Goal: Information Seeking & Learning: Learn about a topic

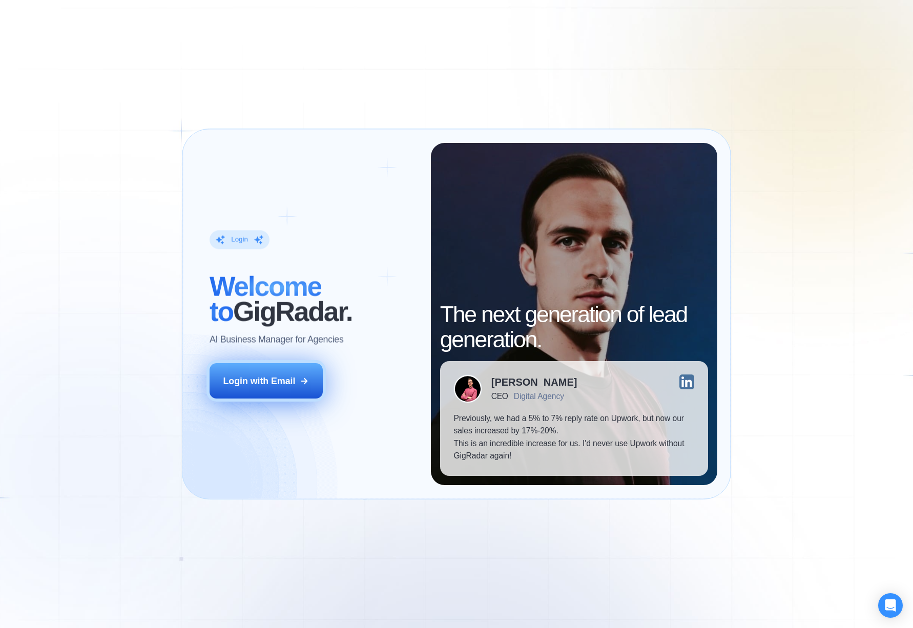
click at [289, 385] on div "Login with Email" at bounding box center [259, 381] width 72 height 13
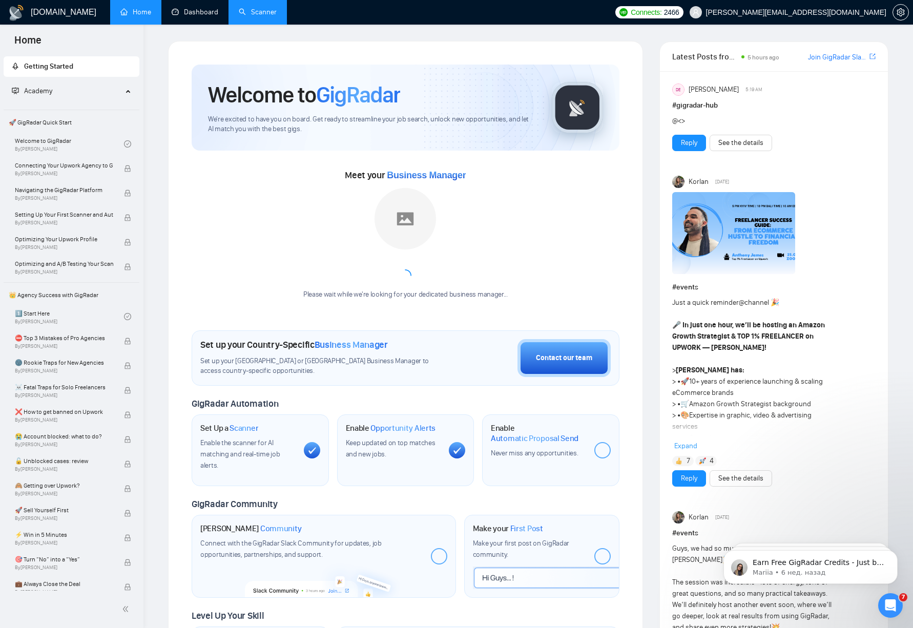
drag, startPoint x: 203, startPoint y: 8, endPoint x: 244, endPoint y: 20, distance: 43.4
click at [203, 8] on link "Dashboard" at bounding box center [195, 12] width 47 height 9
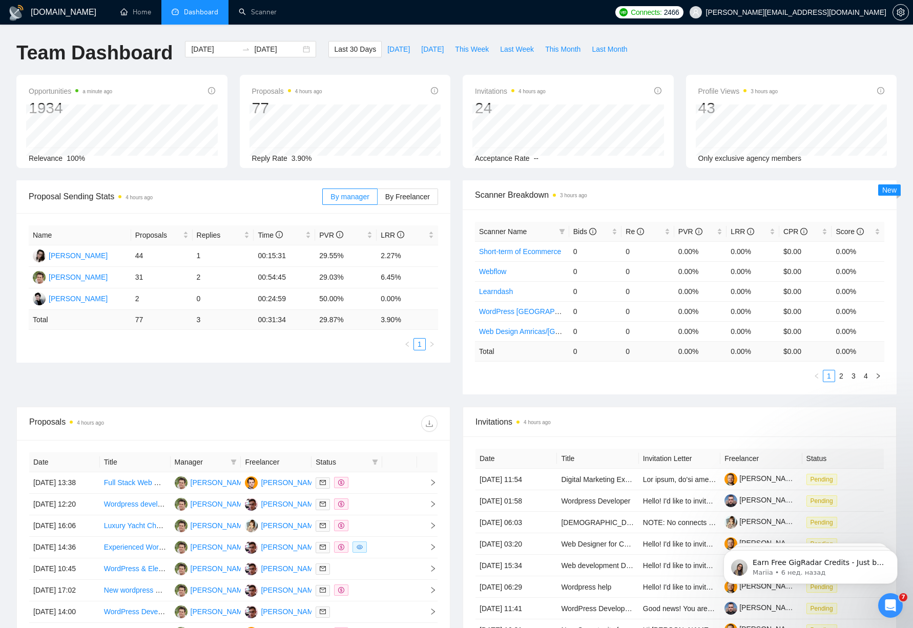
click at [218, 182] on div "Proposal Sending Stats 4 hours ago" at bounding box center [176, 196] width 294 height 29
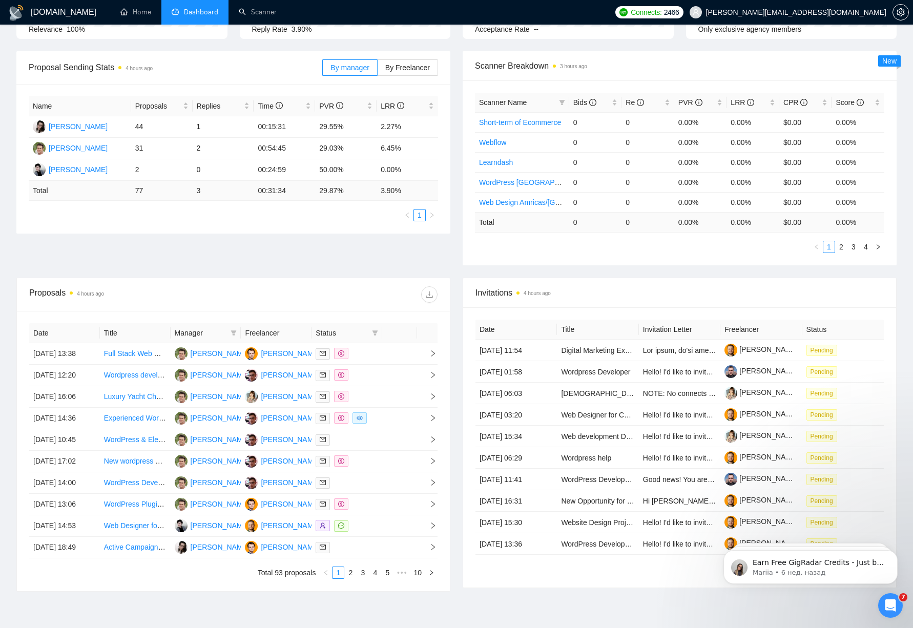
scroll to position [114, 0]
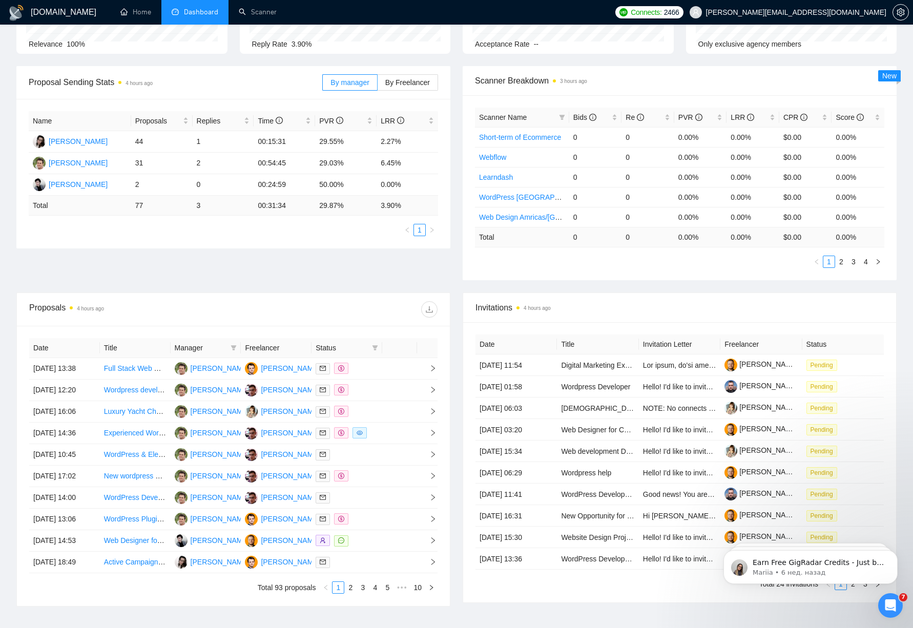
click at [457, 265] on div "Scanner Breakdown 3 hours ago Scanner Name Bids Re PVR LRR CPR Score Short-term…" at bounding box center [680, 173] width 446 height 214
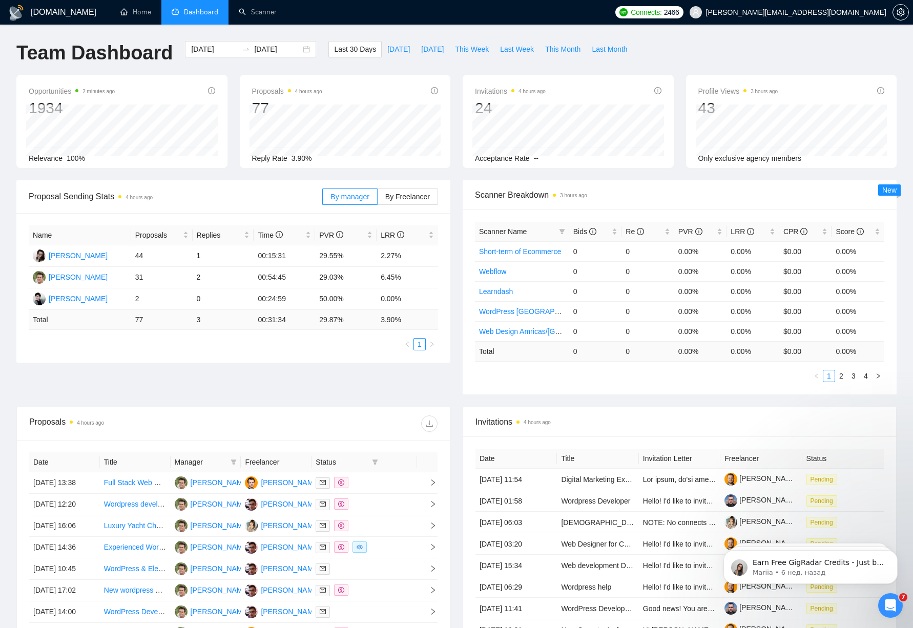
click at [306, 375] on div "Proposal Sending Stats 4 hours ago By manager By Freelancer Name Proposals Repl…" at bounding box center [456, 293] width 893 height 227
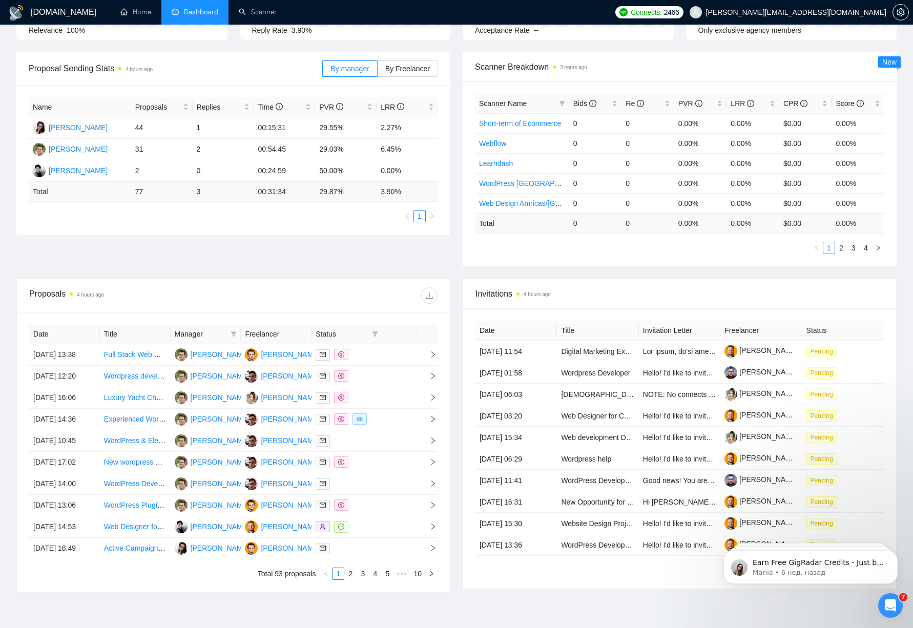
scroll to position [281, 0]
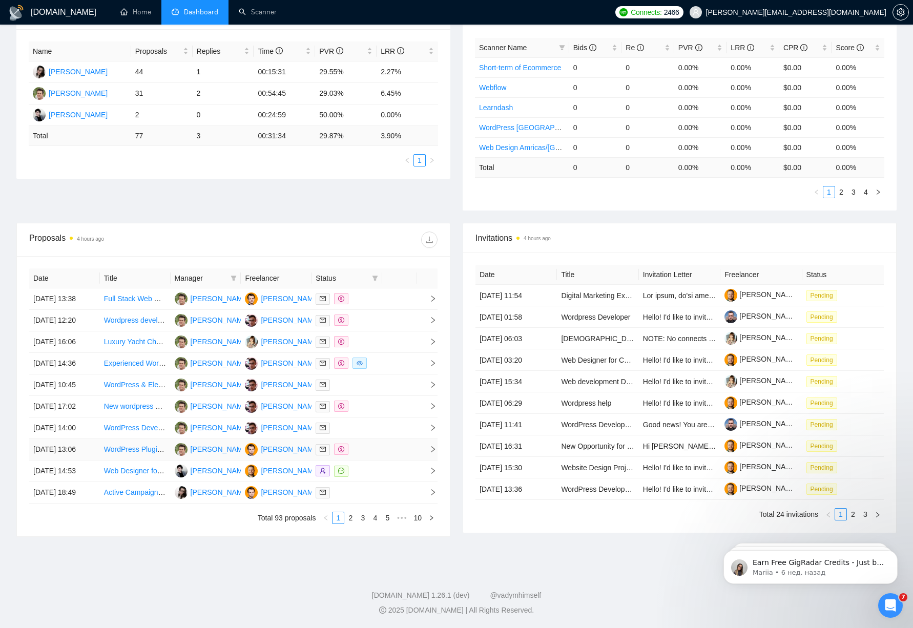
click at [383, 439] on td at bounding box center [399, 450] width 35 height 22
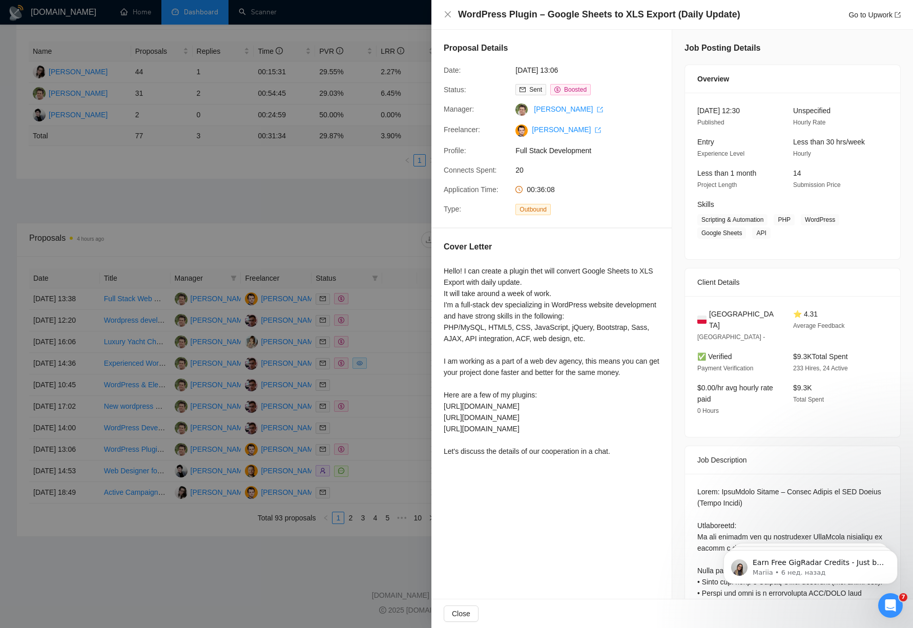
click at [386, 415] on div at bounding box center [456, 314] width 913 height 628
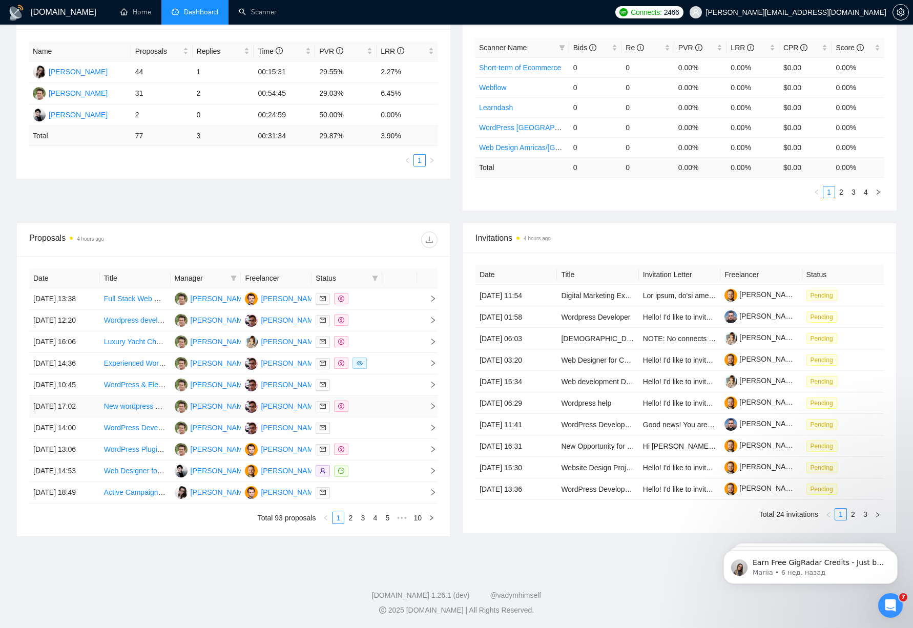
click at [382, 396] on td at bounding box center [399, 407] width 35 height 22
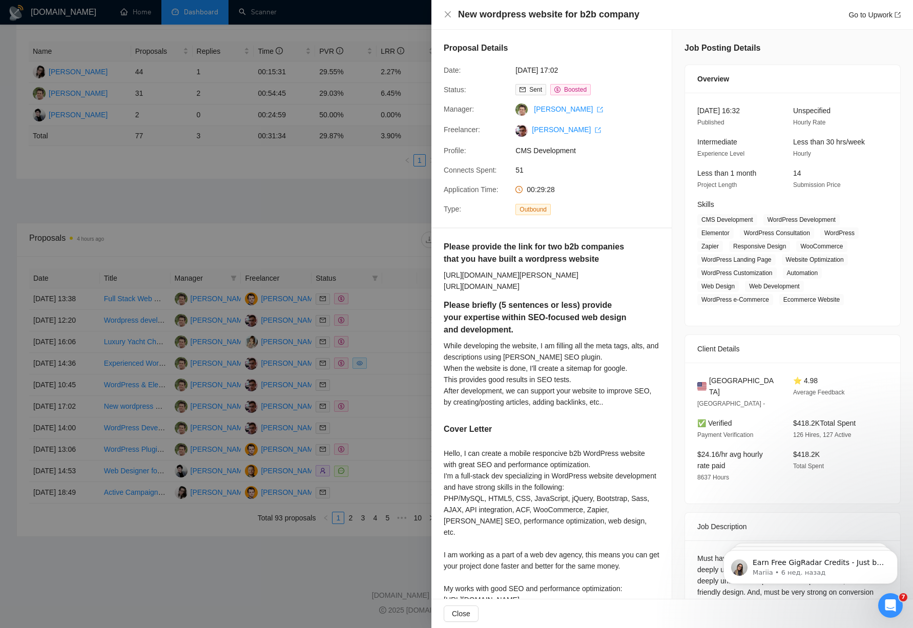
click at [380, 373] on div at bounding box center [456, 314] width 913 height 628
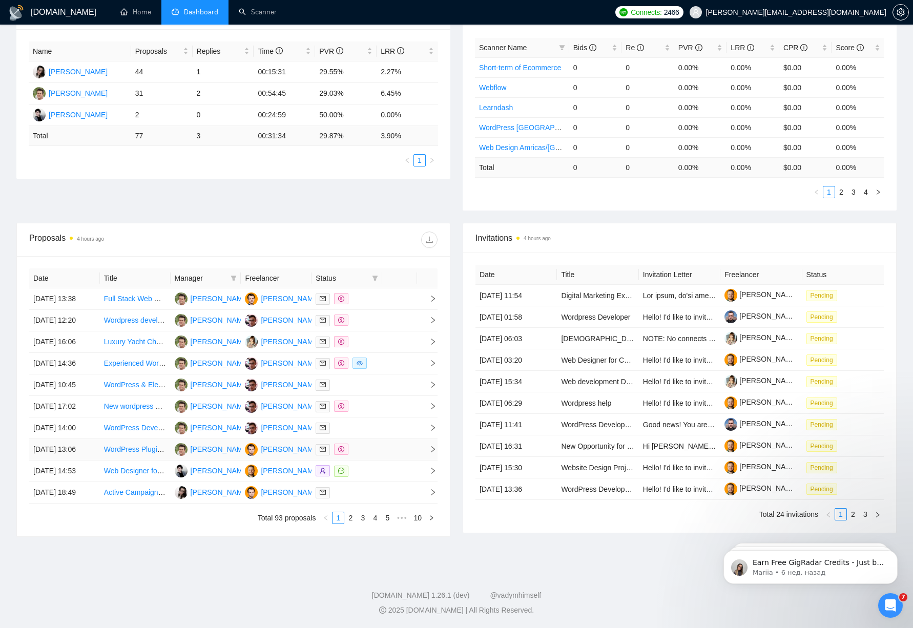
click at [377, 439] on td at bounding box center [347, 450] width 71 height 22
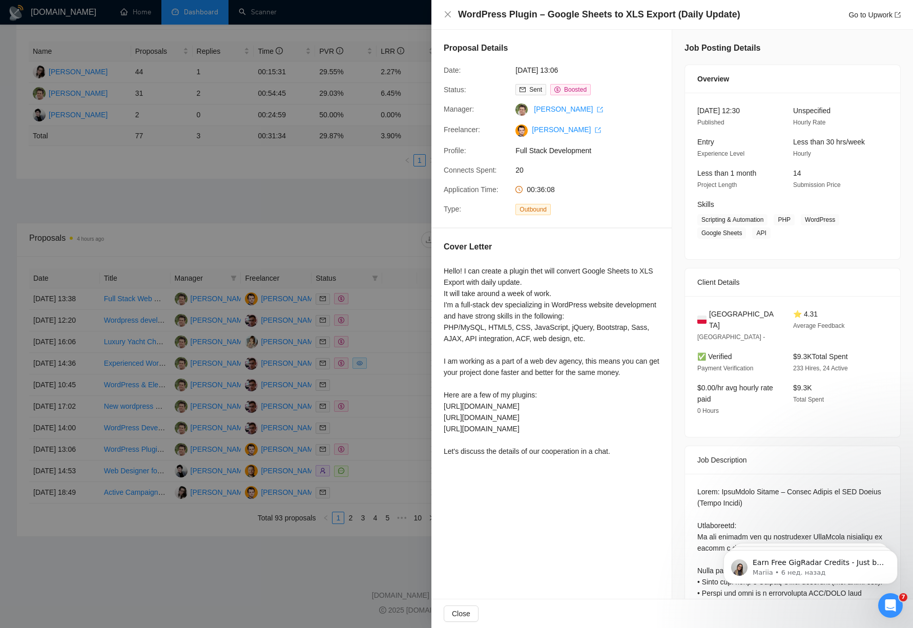
drag, startPoint x: 462, startPoint y: 13, endPoint x: 729, endPoint y: 22, distance: 267.2
click at [729, 22] on div "WordPress Plugin – Google Sheets to XLS Export (Daily Update) Go to Upwork" at bounding box center [673, 15] width 482 height 30
copy div "WordPress Plugin – Google Sheets to XLS Export (Daily Update) Go to Upwork"
click at [463, 15] on h4 "WordPress Plugin – Google Sheets to XLS Export (Daily Update)" at bounding box center [599, 14] width 282 height 13
drag, startPoint x: 457, startPoint y: 16, endPoint x: 612, endPoint y: 2, distance: 156.5
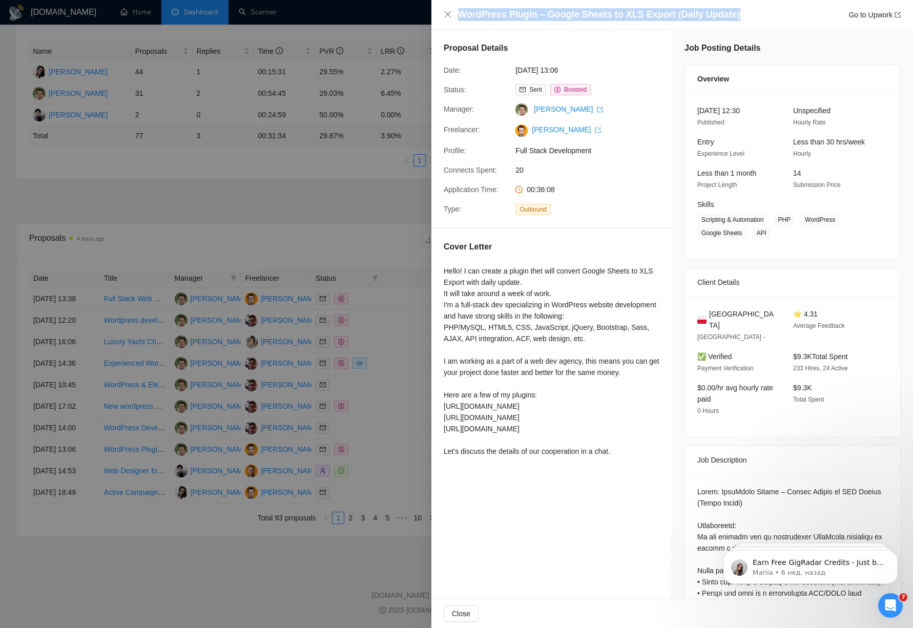
click at [735, 16] on div "WordPress Plugin – Google Sheets to XLS Export (Daily Update) Go to Upwork" at bounding box center [672, 14] width 457 height 13
copy h4 "WordPress Plugin – Google Sheets to XLS Export (Daily Update)"
drag, startPoint x: 347, startPoint y: 300, endPoint x: 340, endPoint y: 332, distance: 33.1
click at [347, 300] on div at bounding box center [456, 314] width 913 height 628
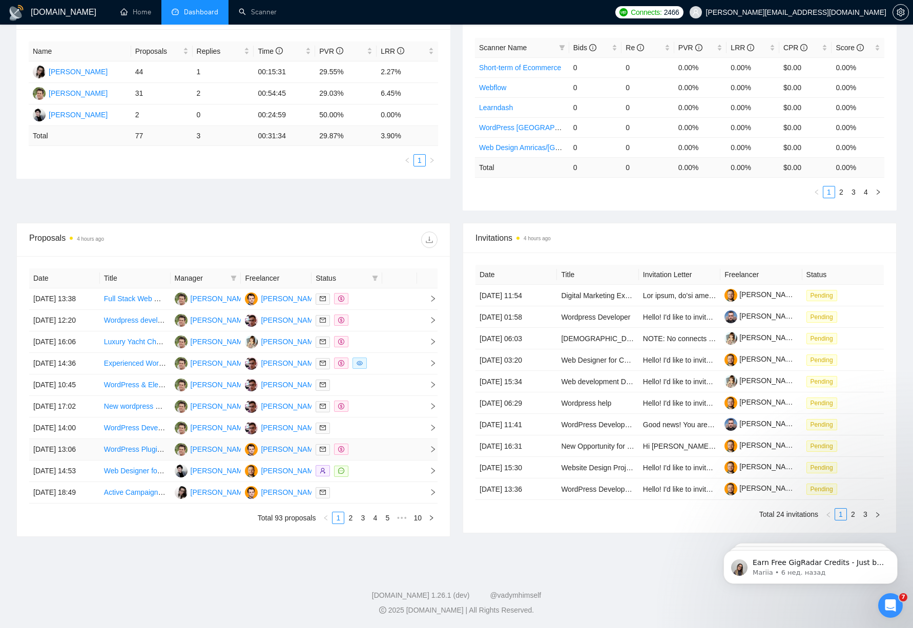
click at [383, 439] on td at bounding box center [399, 450] width 35 height 22
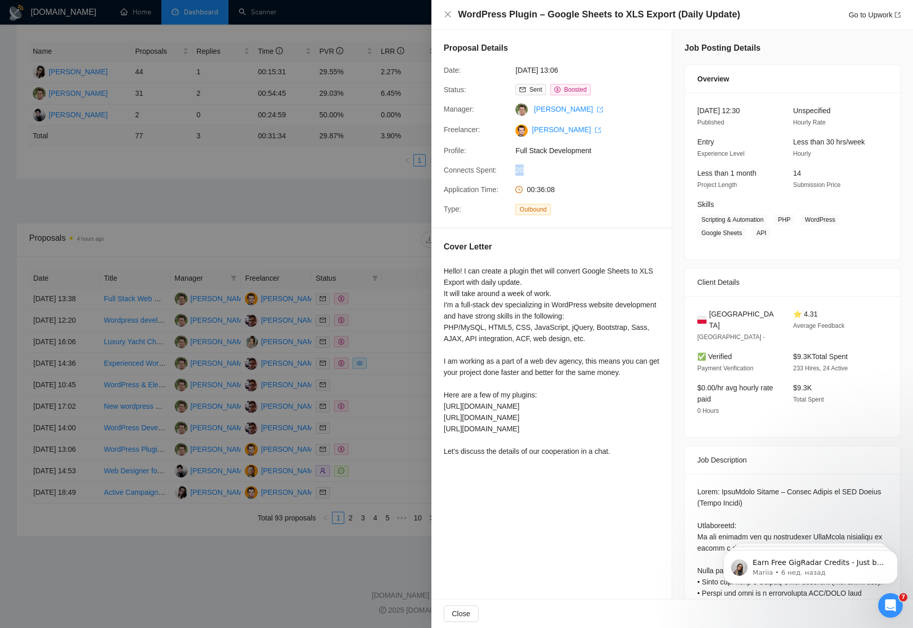
drag, startPoint x: 527, startPoint y: 174, endPoint x: 482, endPoint y: 187, distance: 46.4
click at [503, 172] on div "Connects Spent: 20" at bounding box center [548, 170] width 216 height 11
click at [337, 310] on div at bounding box center [456, 314] width 913 height 628
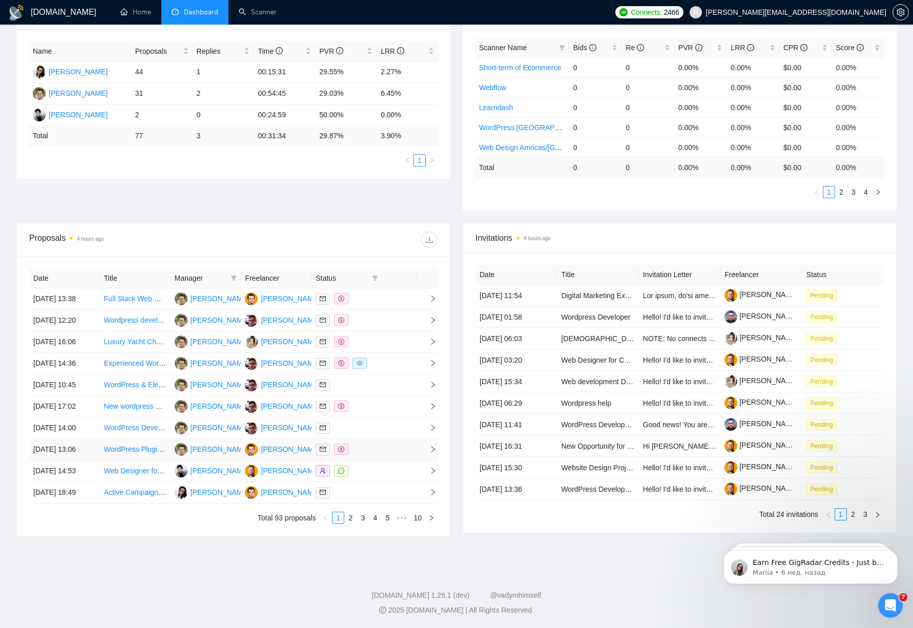
click at [392, 439] on td at bounding box center [399, 450] width 35 height 22
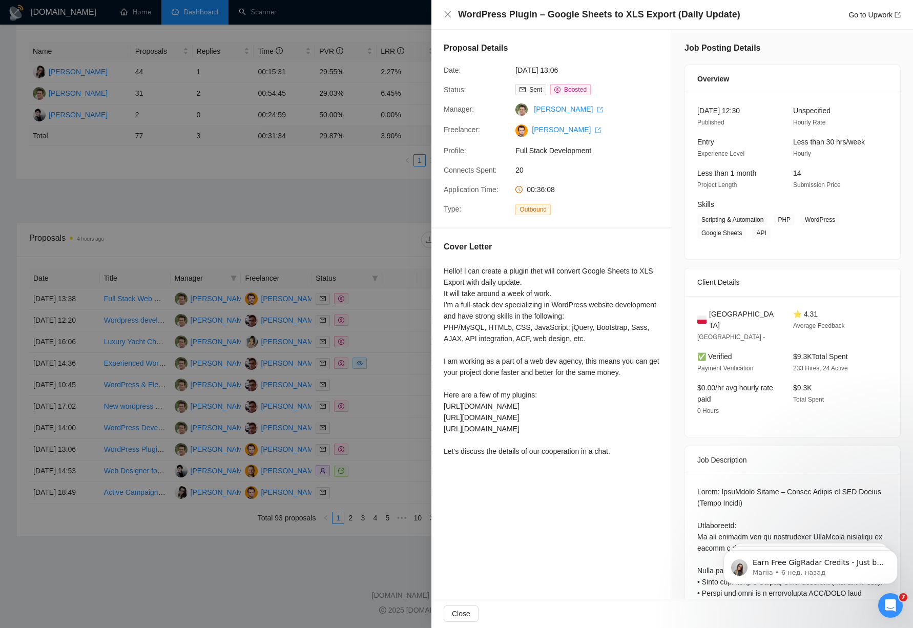
click at [389, 444] on div at bounding box center [456, 314] width 913 height 628
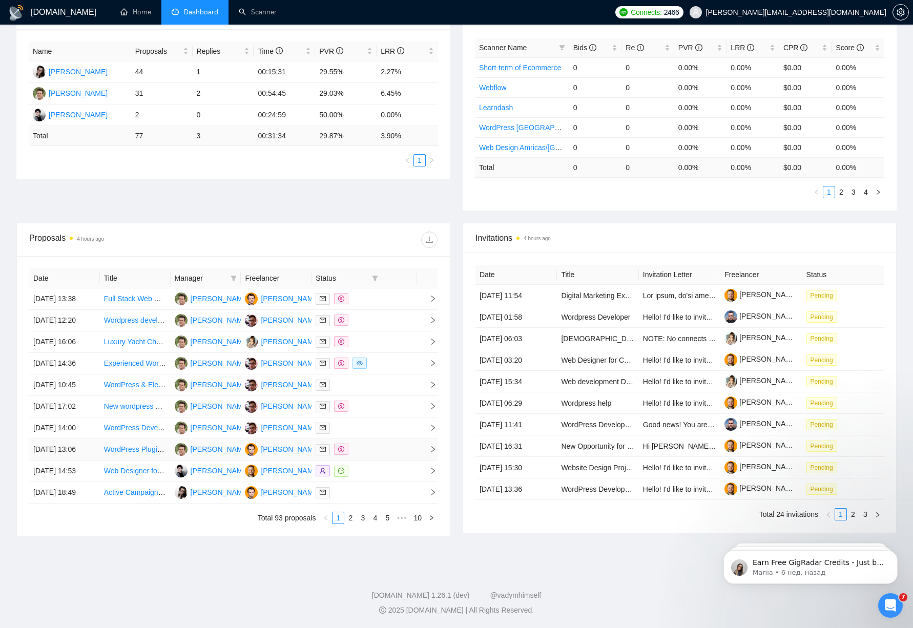
click at [358, 444] on div at bounding box center [347, 450] width 63 height 12
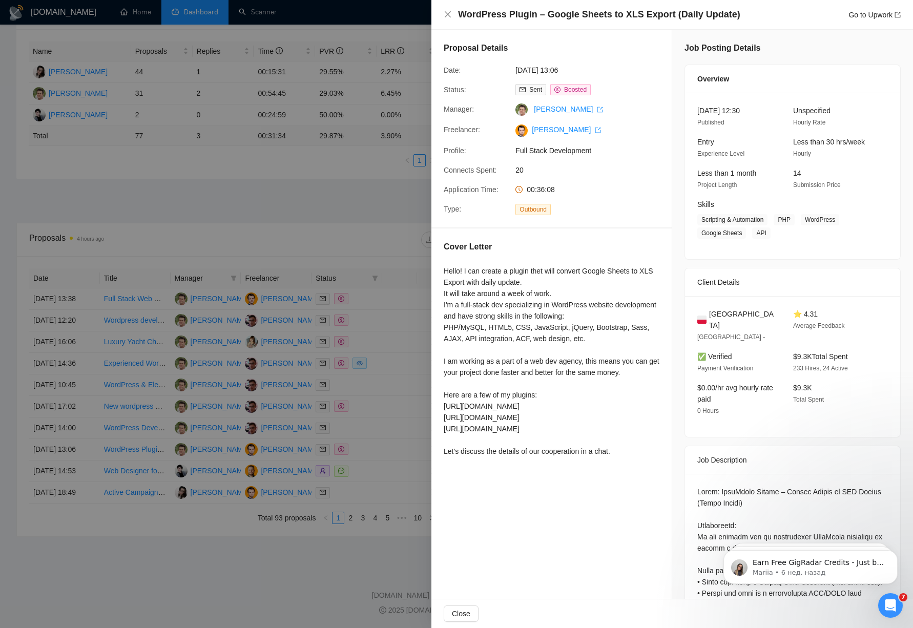
click at [279, 318] on div at bounding box center [456, 314] width 913 height 628
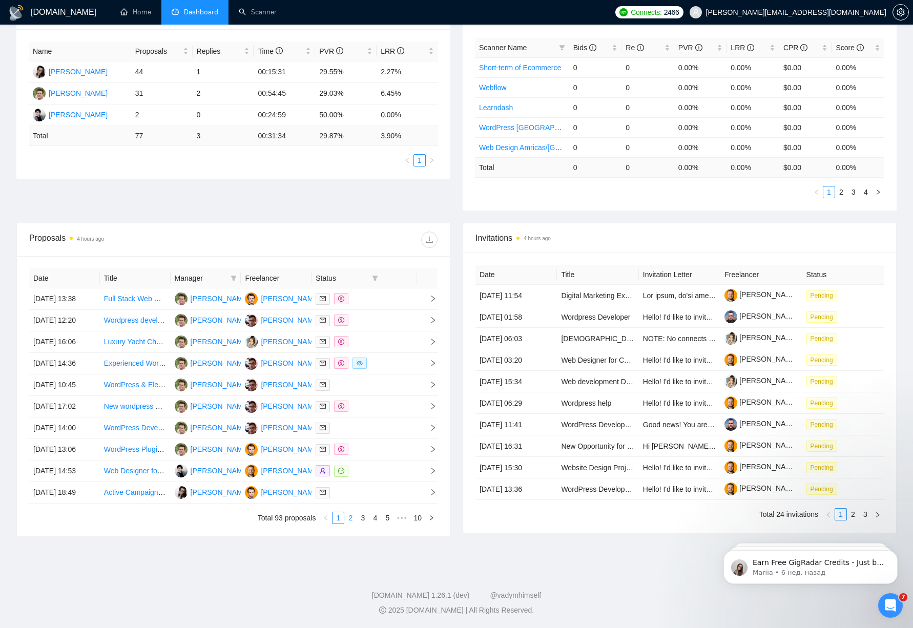
click at [350, 518] on link "2" at bounding box center [350, 517] width 11 height 11
click at [362, 519] on link "3" at bounding box center [362, 517] width 11 height 11
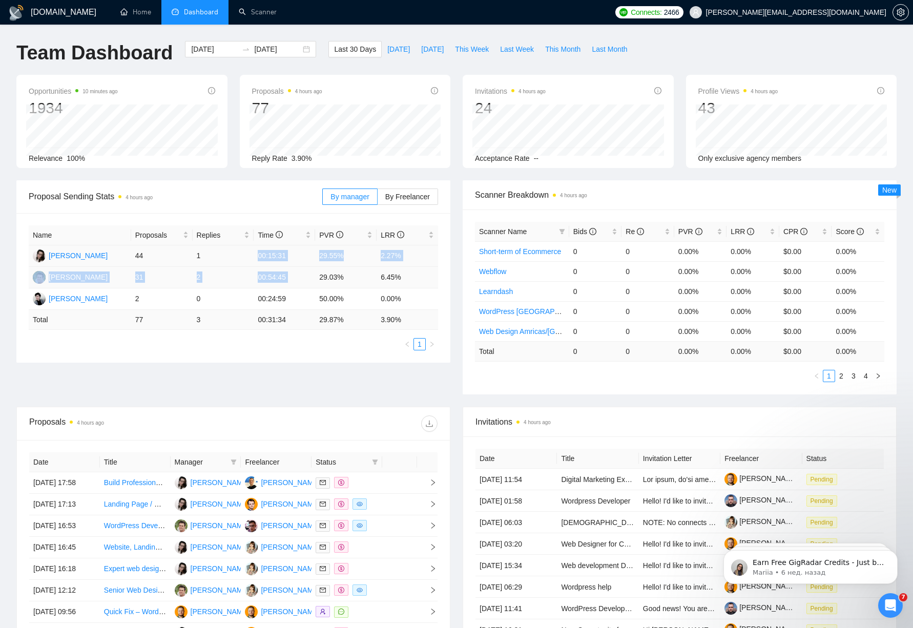
drag, startPoint x: 257, startPoint y: 256, endPoint x: 373, endPoint y: 267, distance: 116.3
click at [373, 267] on tbody "[PERSON_NAME] 44 1 00:15:31 29.55% 2.27% [PERSON_NAME] 31 2 00:54:45 29.03% 6.4…" at bounding box center [233, 277] width 409 height 65
click at [319, 260] on td "29.55%" at bounding box center [345, 256] width 61 height 22
click at [295, 49] on div "[DATE] [DATE]" at bounding box center [250, 49] width 131 height 16
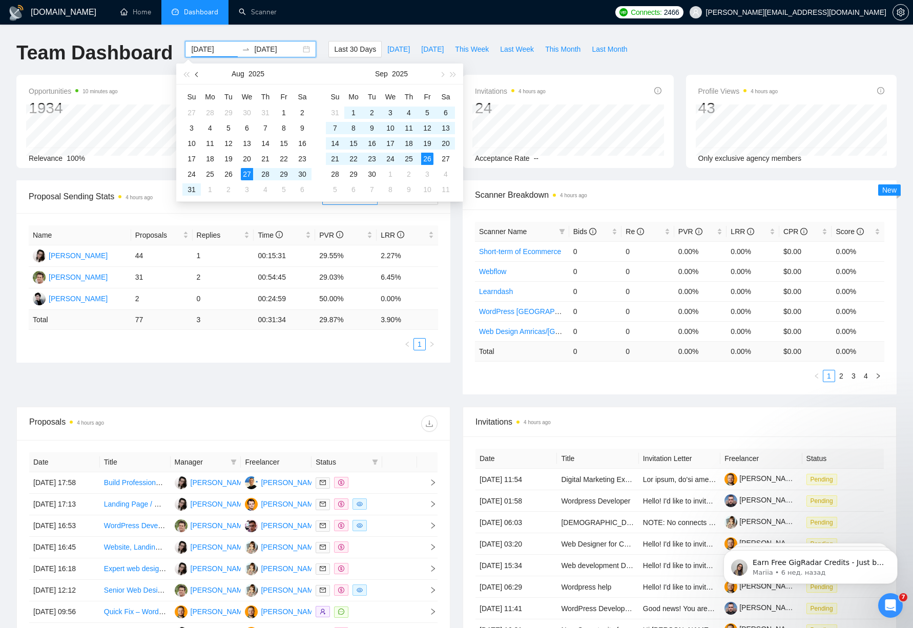
click at [201, 74] on button "button" at bounding box center [197, 74] width 11 height 20
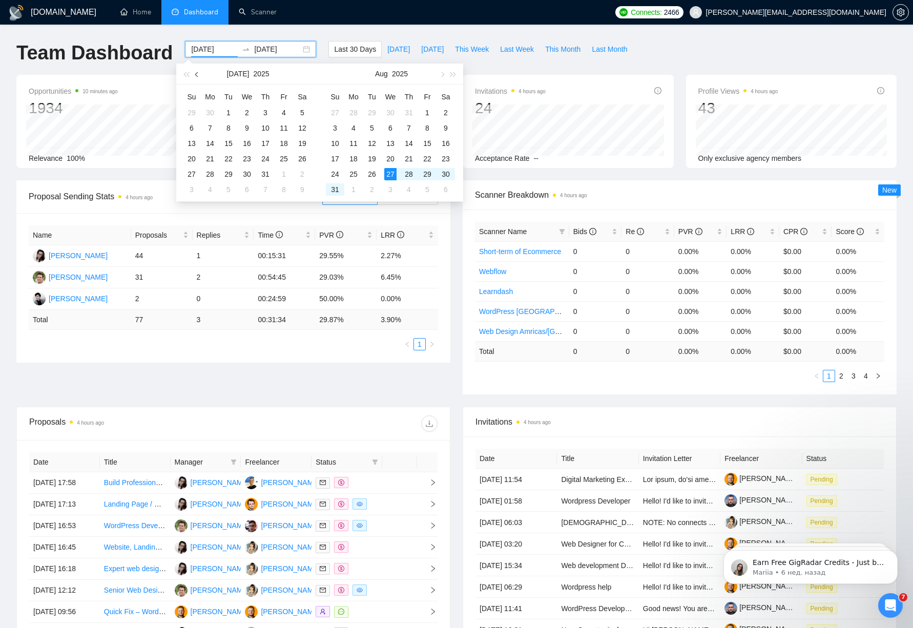
click at [199, 75] on span "button" at bounding box center [197, 74] width 5 height 5
type input "[DATE]"
click at [260, 112] on div "1" at bounding box center [265, 113] width 12 height 12
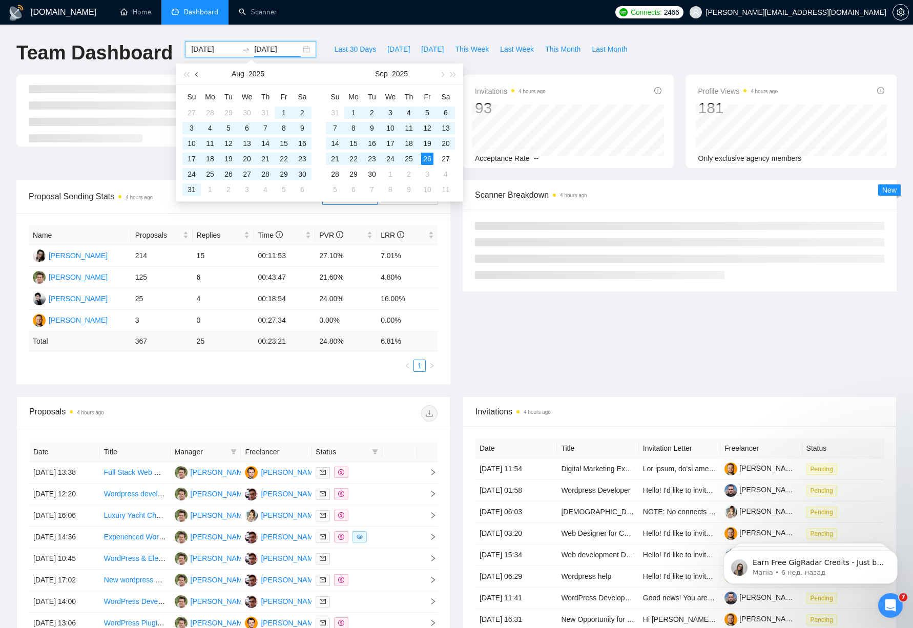
click at [196, 74] on span "button" at bounding box center [197, 74] width 5 height 5
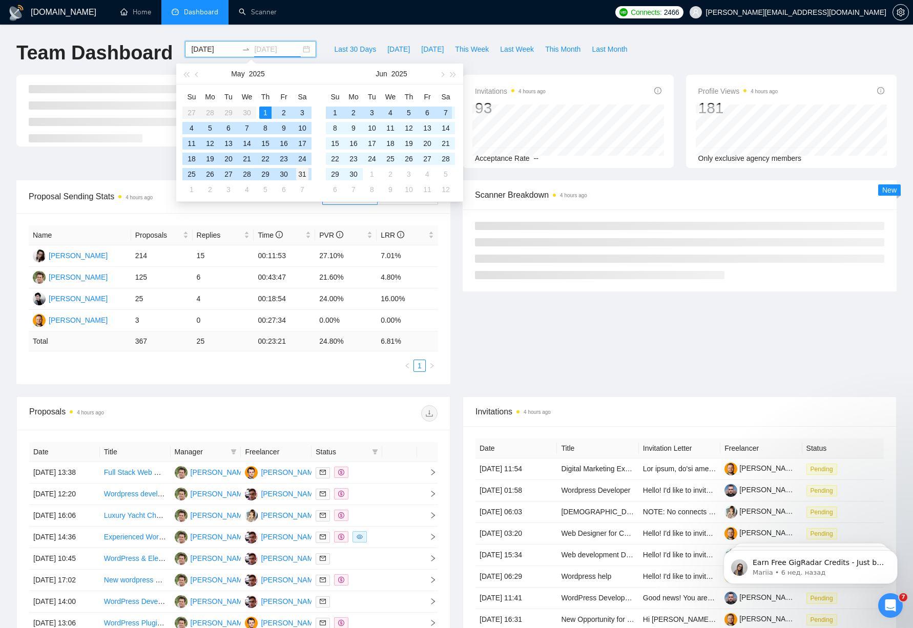
type input "[DATE]"
click at [305, 175] on div "31" at bounding box center [302, 174] width 12 height 12
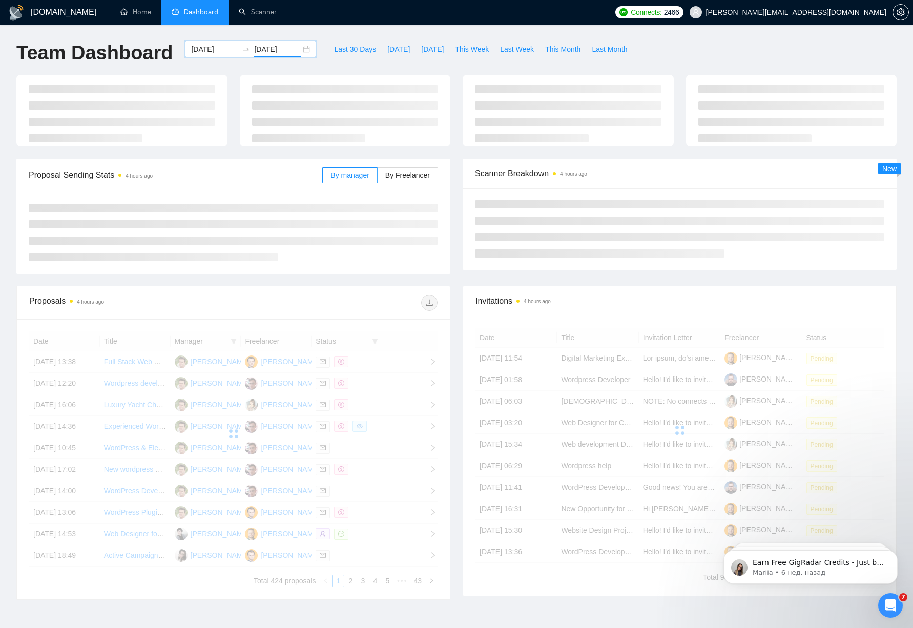
click at [730, 56] on div "Team Dashboard [DATE] [DATE] Last 30 Days [DATE] [DATE] This Week Last Week Thi…" at bounding box center [456, 58] width 893 height 34
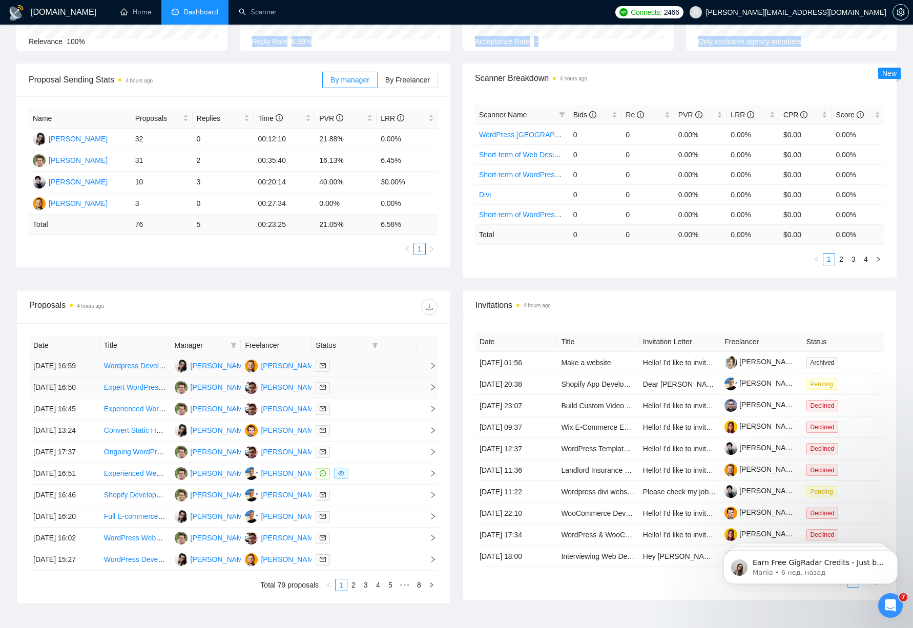
scroll to position [281, 0]
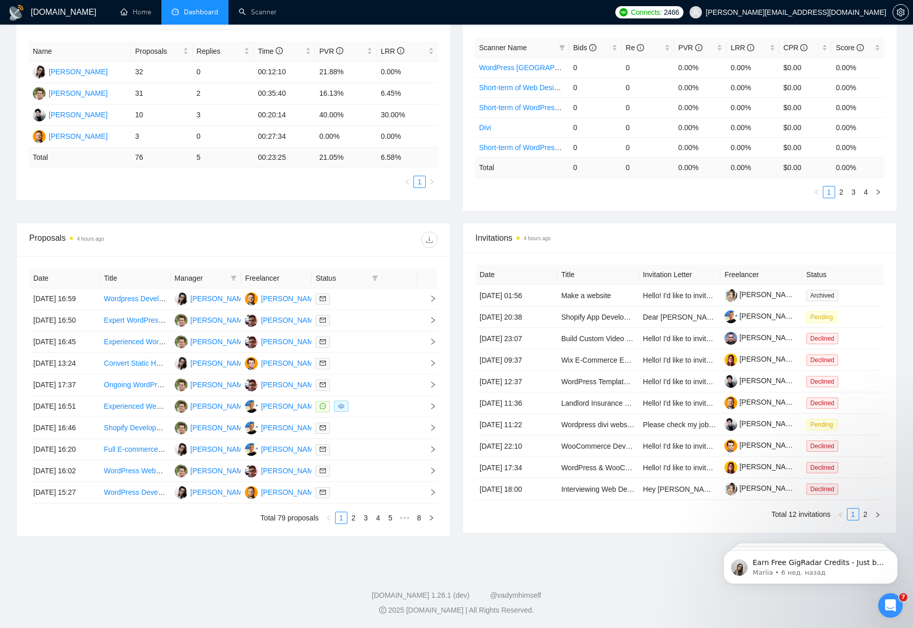
click at [354, 521] on link "2" at bounding box center [353, 517] width 11 height 11
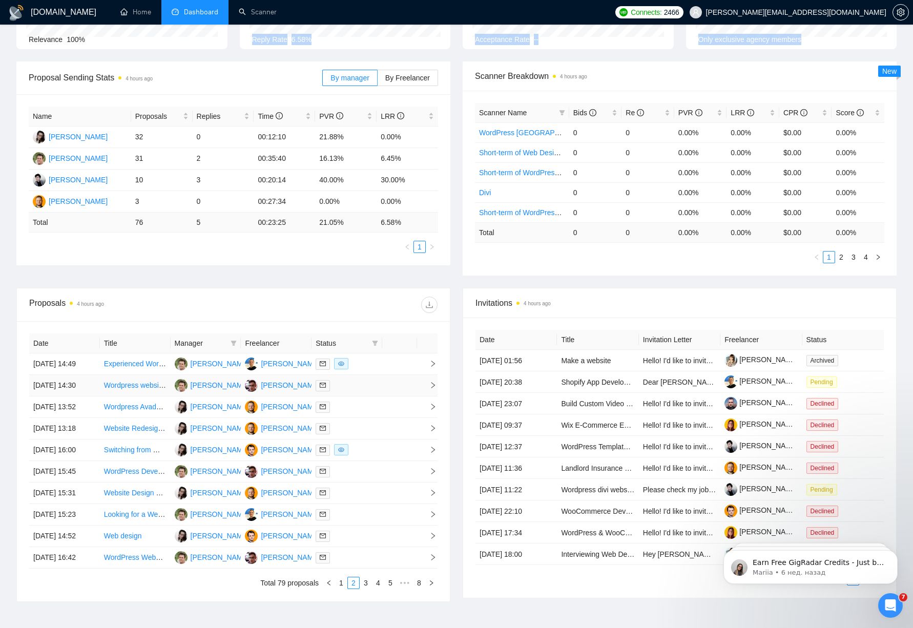
scroll to position [0, 0]
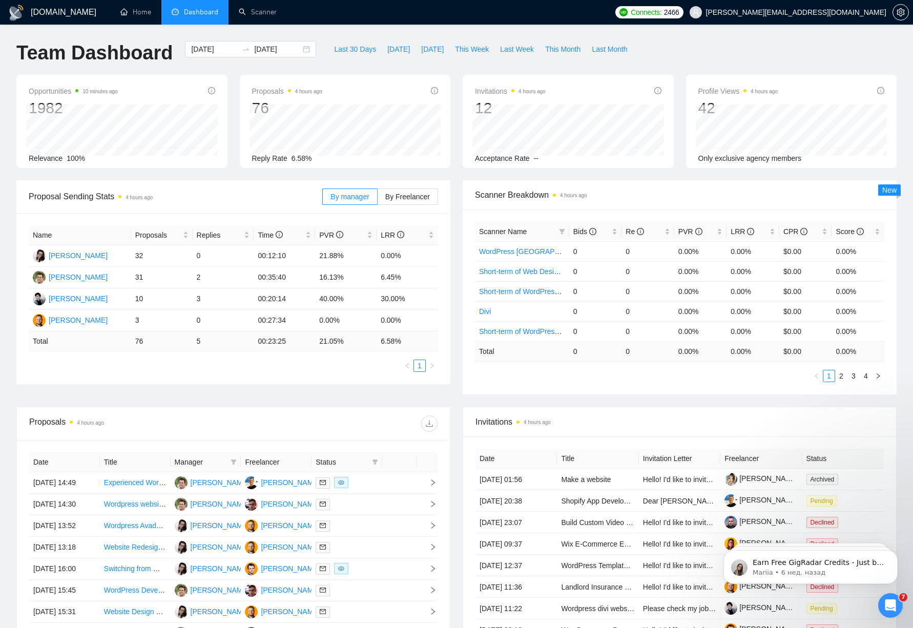
drag, startPoint x: 400, startPoint y: 68, endPoint x: 327, endPoint y: 65, distance: 72.8
click at [400, 68] on div "Last 30 Days [DATE] [DATE] This Week Last Week This Month Last Month" at bounding box center [480, 58] width 317 height 34
click at [301, 49] on div "[DATE] [DATE]" at bounding box center [250, 49] width 131 height 16
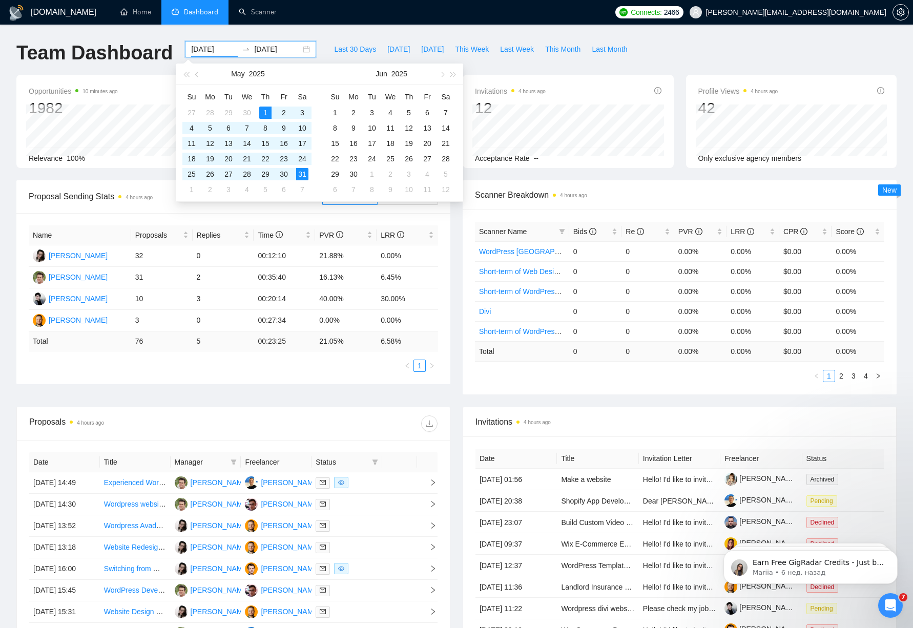
click at [298, 51] on div "[DATE] [DATE]" at bounding box center [250, 49] width 131 height 16
type input "[DATE]"
click at [333, 109] on div "1" at bounding box center [335, 113] width 12 height 12
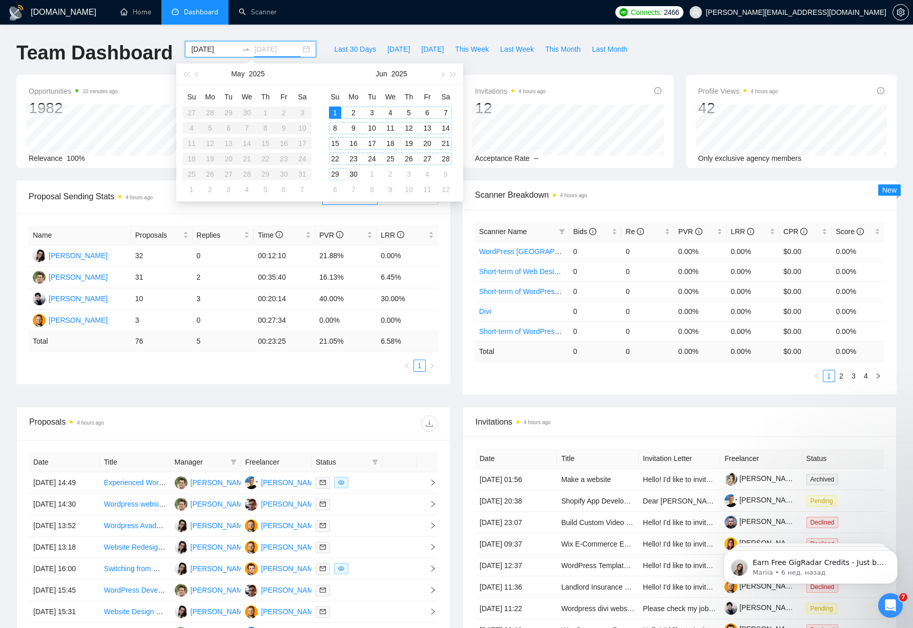
type input "[DATE]"
click at [353, 174] on div "30" at bounding box center [353, 174] width 12 height 12
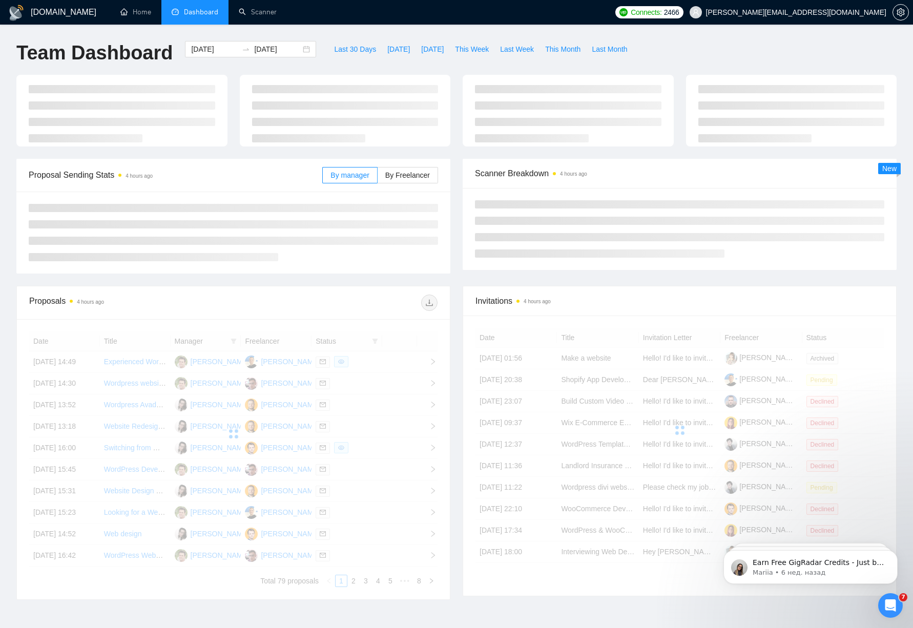
drag, startPoint x: 718, startPoint y: 36, endPoint x: 700, endPoint y: 44, distance: 19.5
click at [718, 36] on div "[DOMAIN_NAME] Home Dashboard Scanner Connects: 2466 [PERSON_NAME][EMAIL_ADDRESS…" at bounding box center [456, 345] width 913 height 691
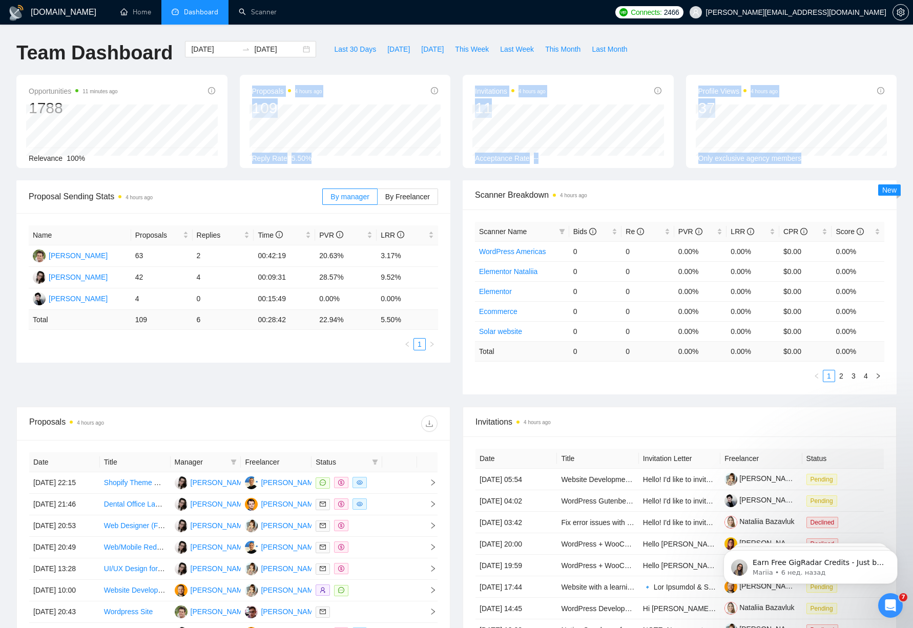
click at [245, 176] on div "Opportunities 11 minutes ago 1788 Relevance 100% Proposals 4 hours ago 109 [DAT…" at bounding box center [456, 128] width 893 height 106
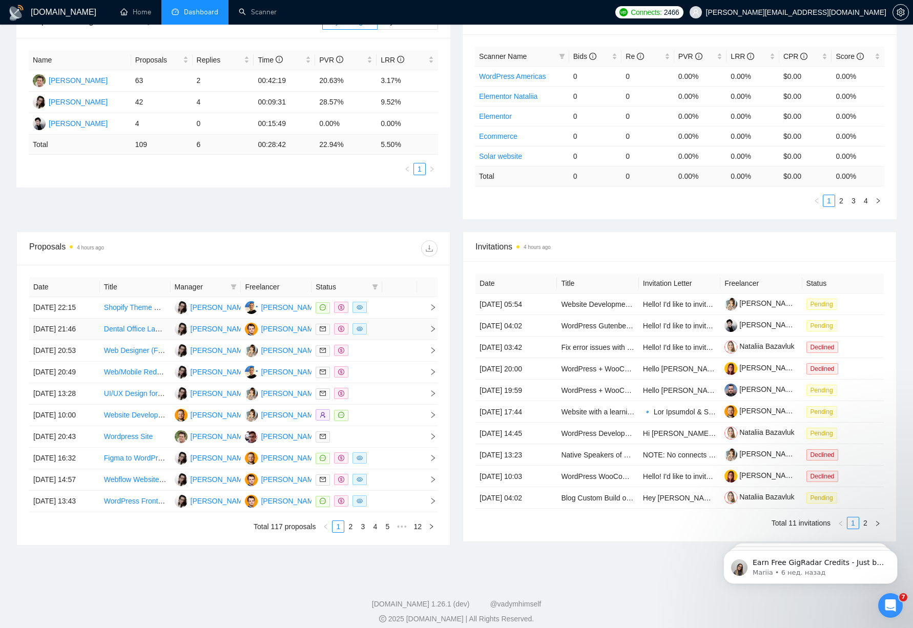
scroll to position [273, 0]
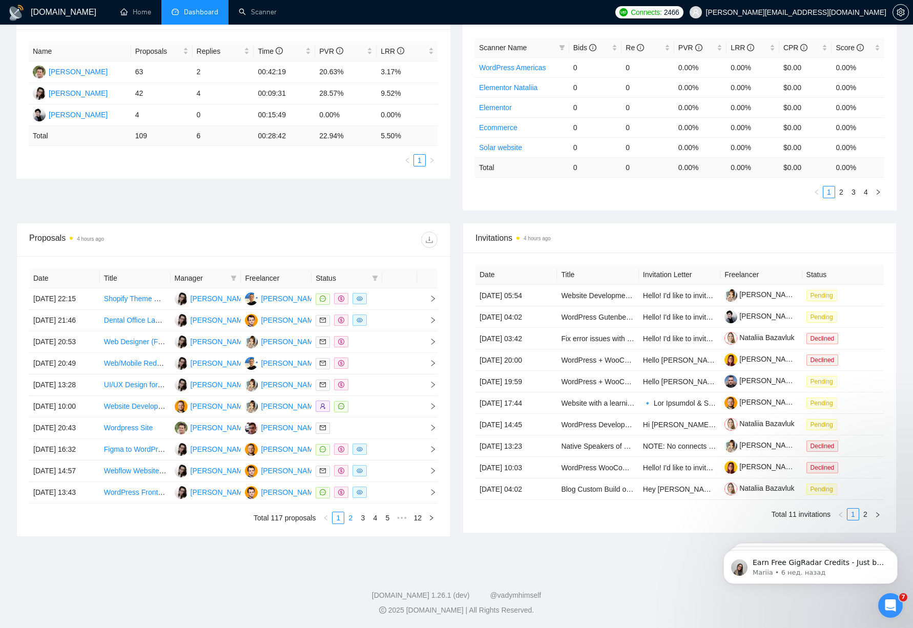
click at [350, 524] on link "2" at bounding box center [350, 517] width 11 height 11
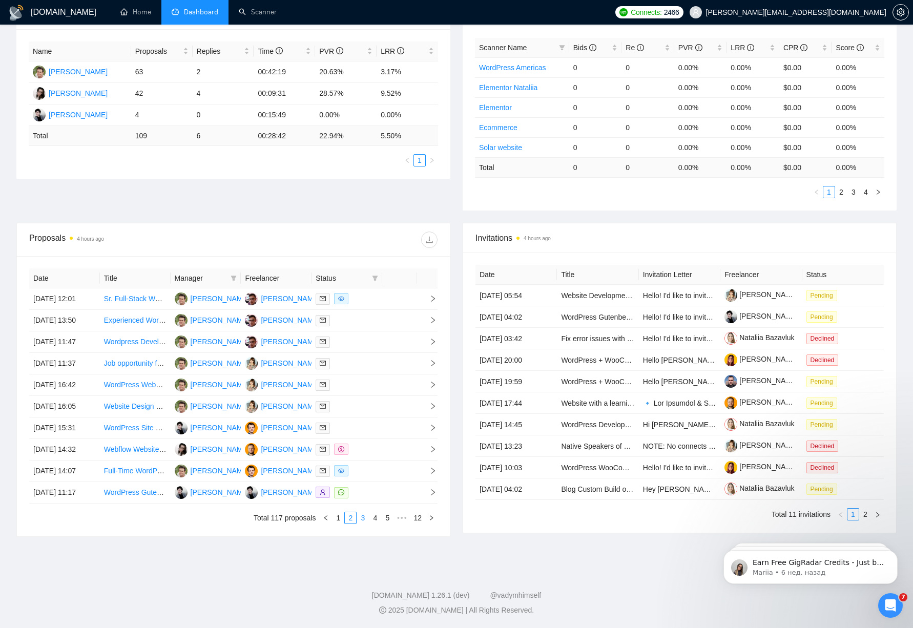
click at [364, 524] on link "3" at bounding box center [362, 517] width 11 height 11
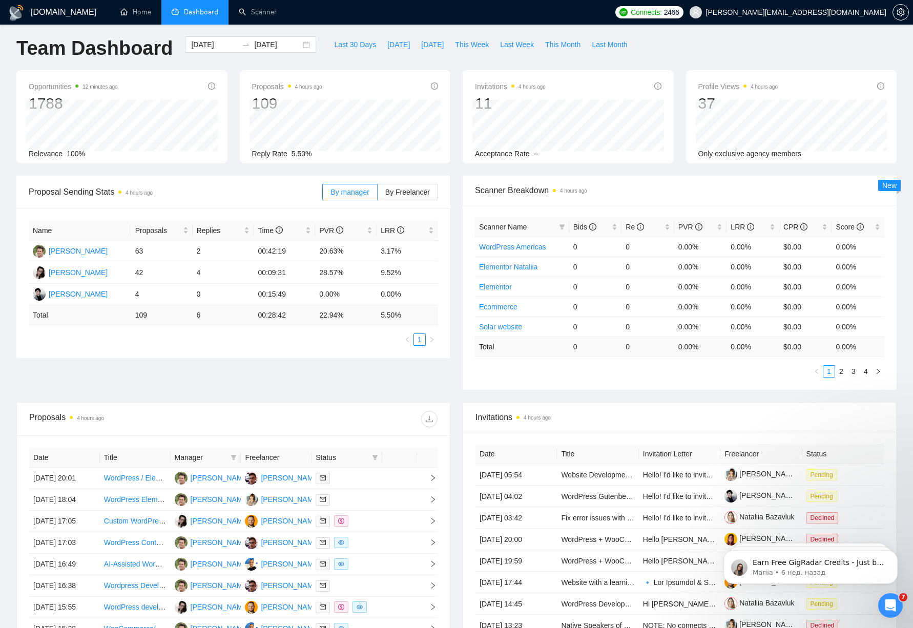
scroll to position [0, 0]
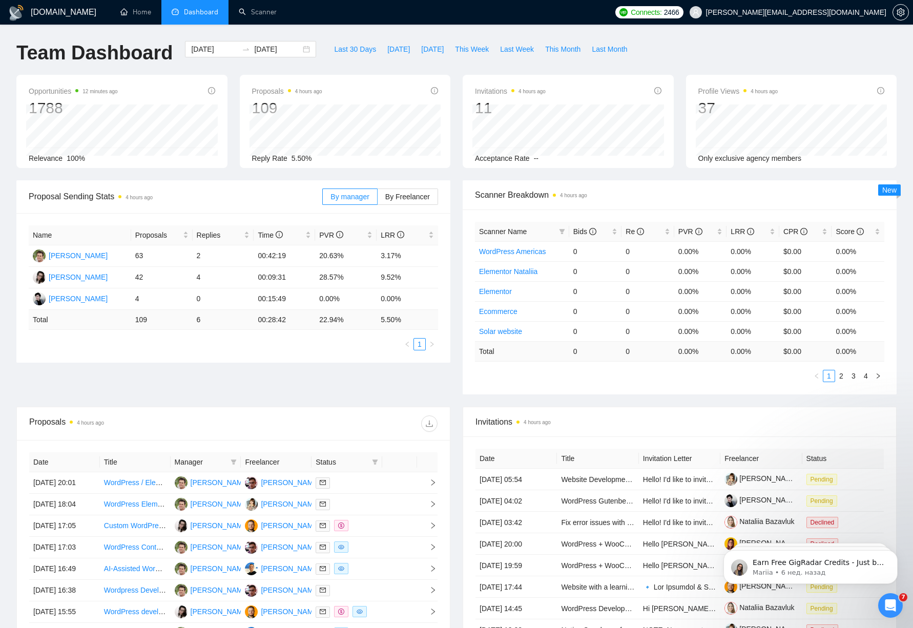
click at [409, 403] on div "Proposal Sending Stats 4 hours ago By manager By Freelancer Name Proposals Repl…" at bounding box center [456, 293] width 893 height 227
click at [299, 47] on div "[DATE] [DATE]" at bounding box center [250, 49] width 131 height 16
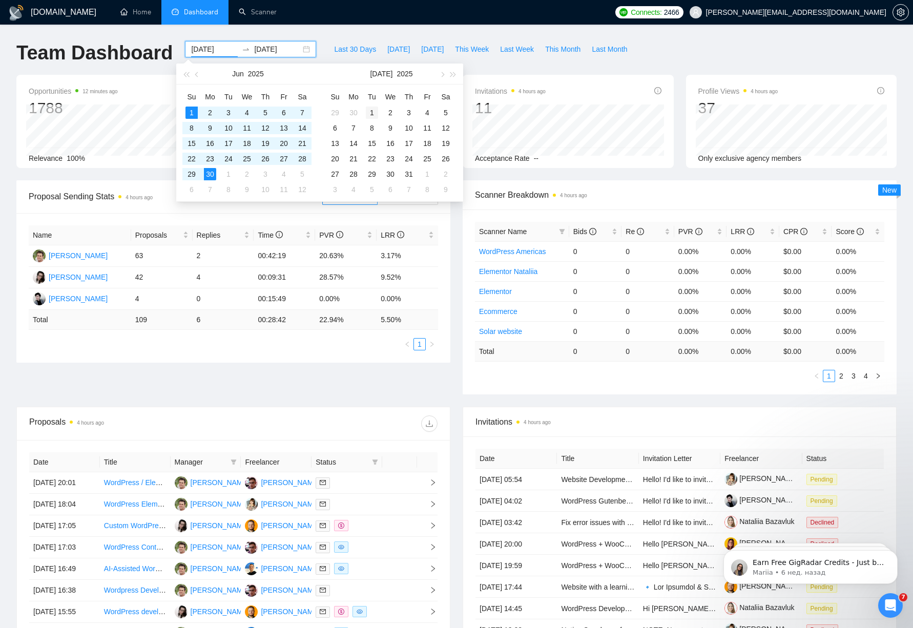
type input "[DATE]"
click at [370, 112] on div "1" at bounding box center [372, 113] width 12 height 12
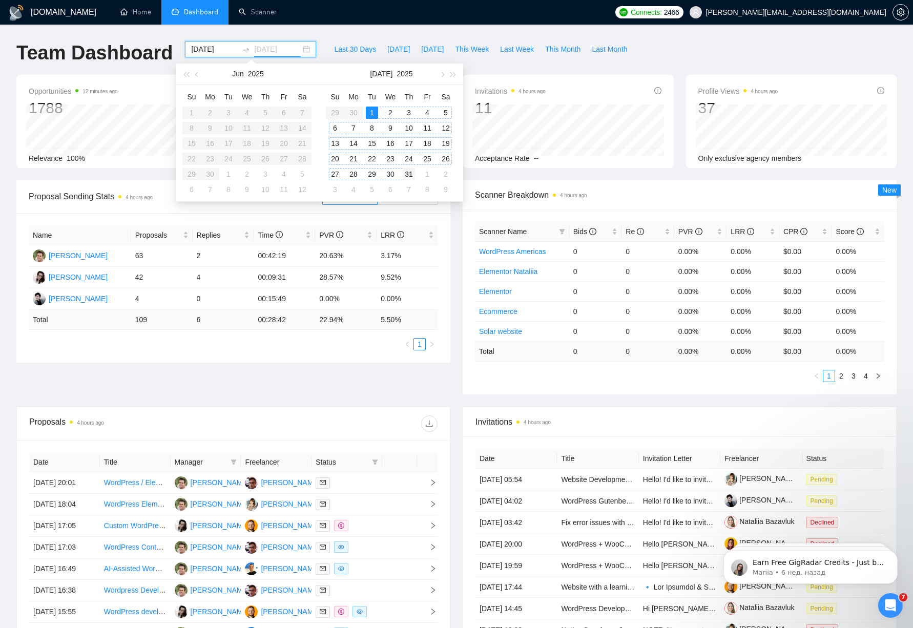
type input "[DATE]"
click at [409, 176] on div "31" at bounding box center [409, 174] width 12 height 12
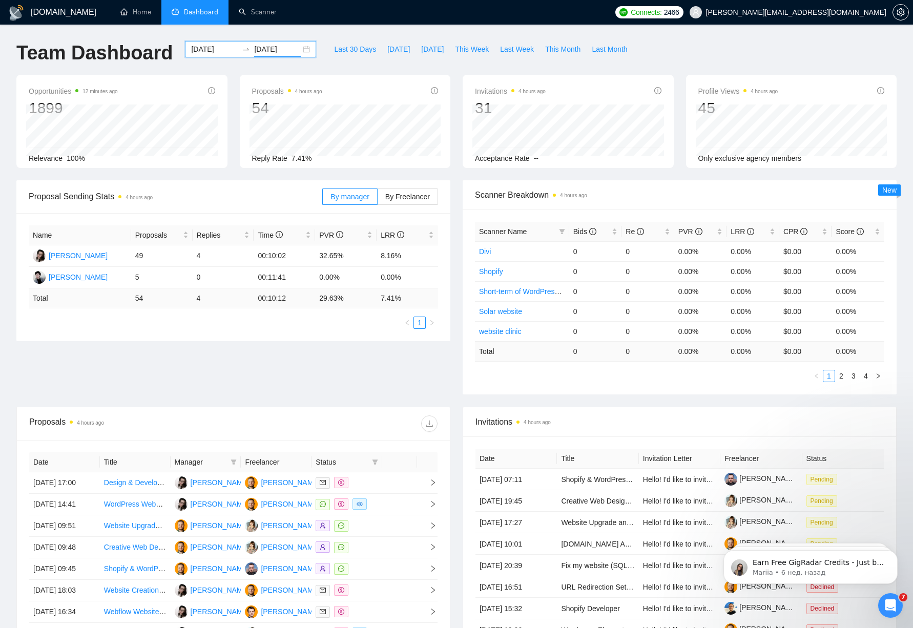
click at [301, 48] on div "[DATE] [DATE]" at bounding box center [250, 49] width 131 height 16
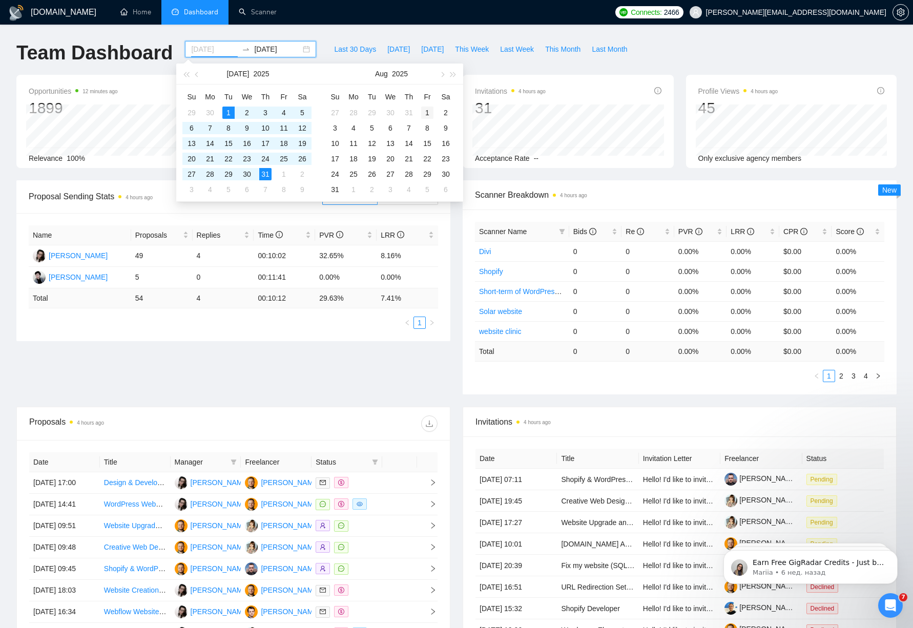
type input "[DATE]"
click at [433, 109] on div "1" at bounding box center [427, 113] width 12 height 12
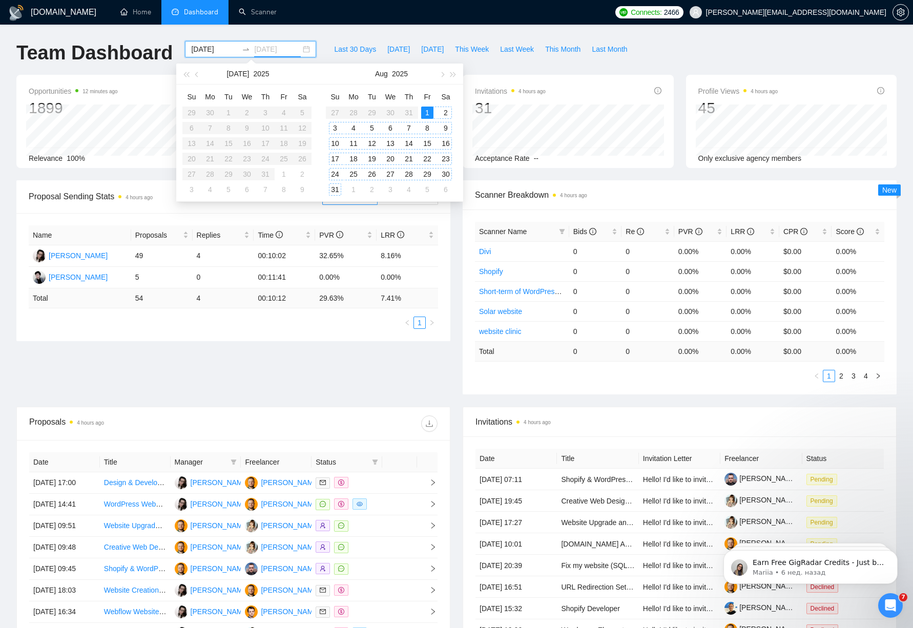
type input "[DATE]"
click at [332, 188] on div "31" at bounding box center [335, 189] width 12 height 12
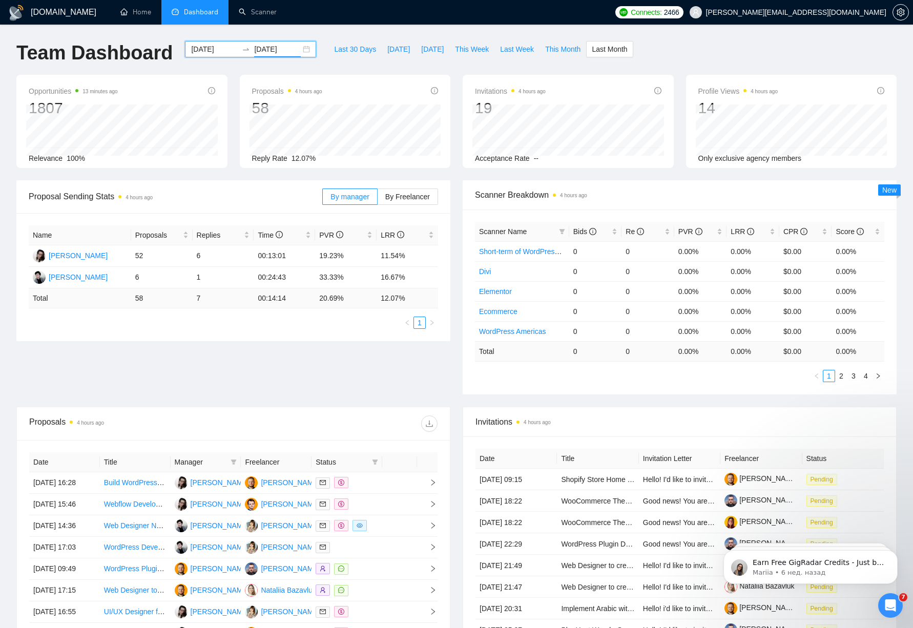
click at [300, 46] on div "[DATE] [DATE]" at bounding box center [250, 49] width 131 height 16
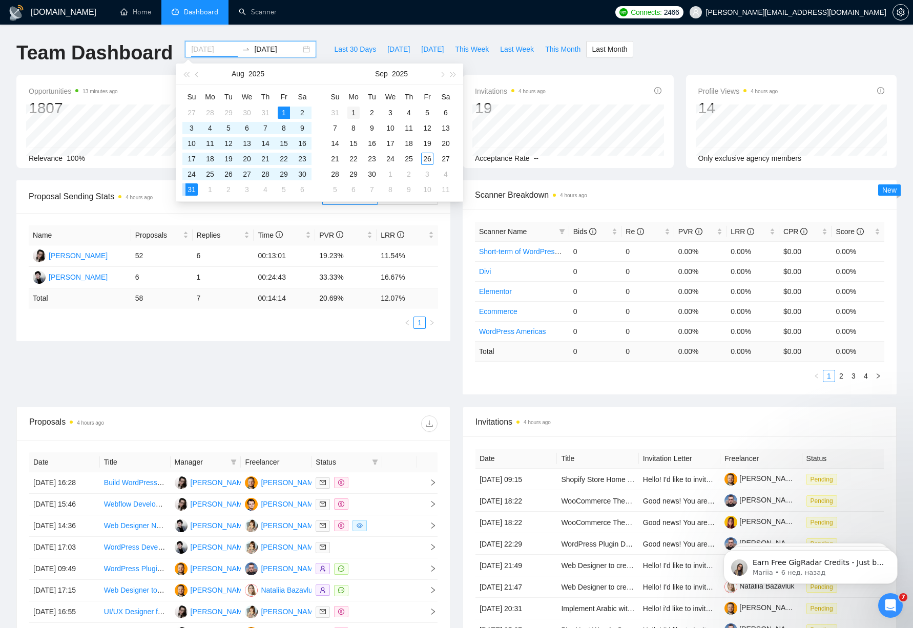
type input "[DATE]"
click at [358, 107] on div "1" at bounding box center [353, 113] width 12 height 12
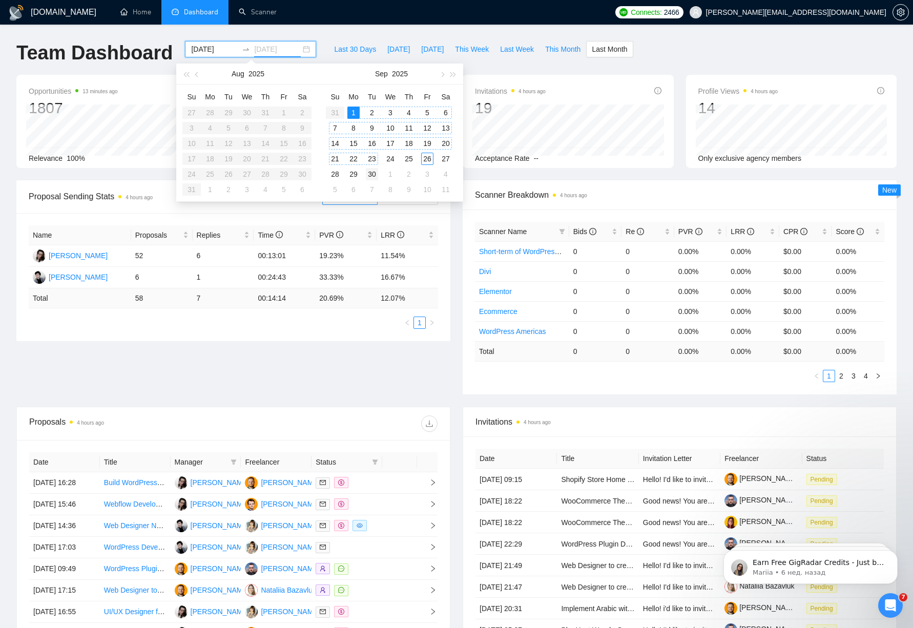
type input "[DATE]"
click at [373, 171] on div "30" at bounding box center [372, 174] width 12 height 12
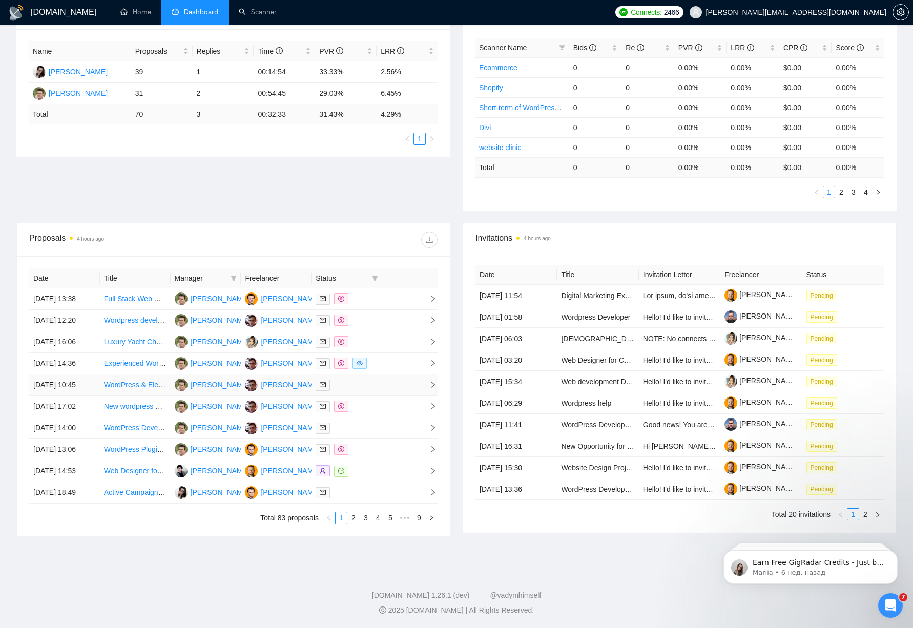
scroll to position [281, 0]
click at [348, 520] on link "2" at bounding box center [353, 517] width 11 height 11
click at [366, 519] on link "3" at bounding box center [365, 517] width 11 height 11
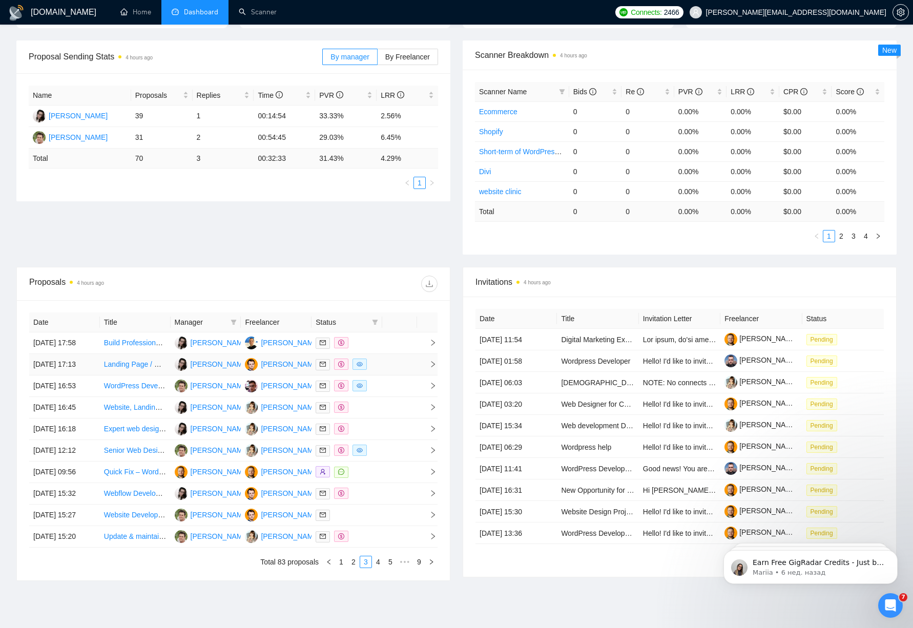
scroll to position [138, 0]
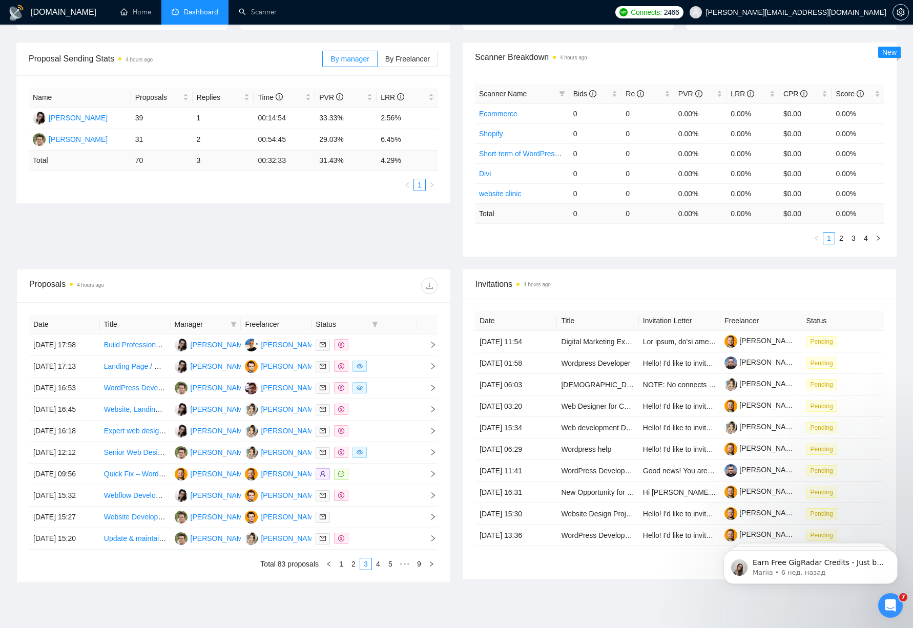
click at [453, 264] on div "Proposal Sending Stats 4 hours ago By manager By Freelancer Name Proposals Repl…" at bounding box center [456, 156] width 893 height 227
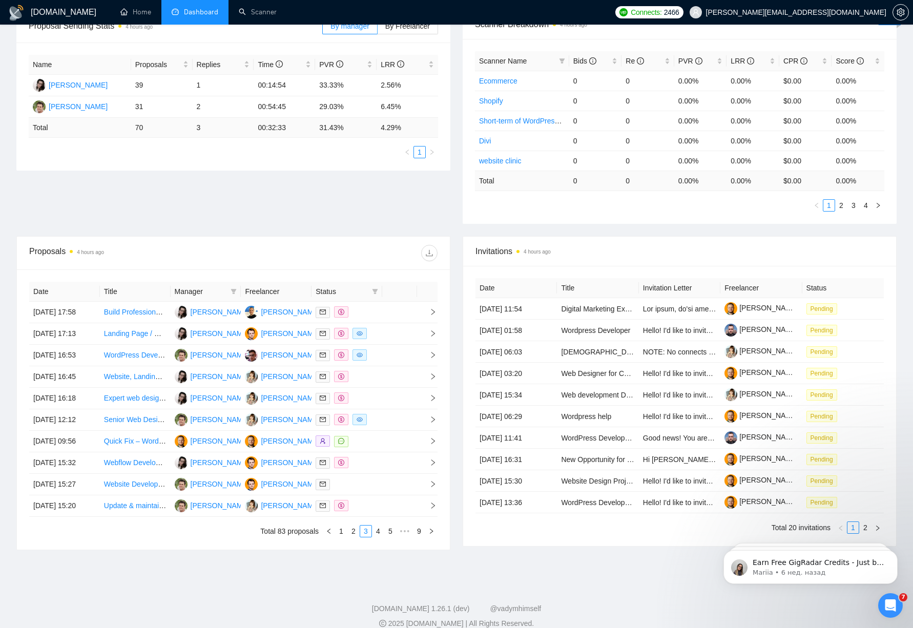
scroll to position [0, 0]
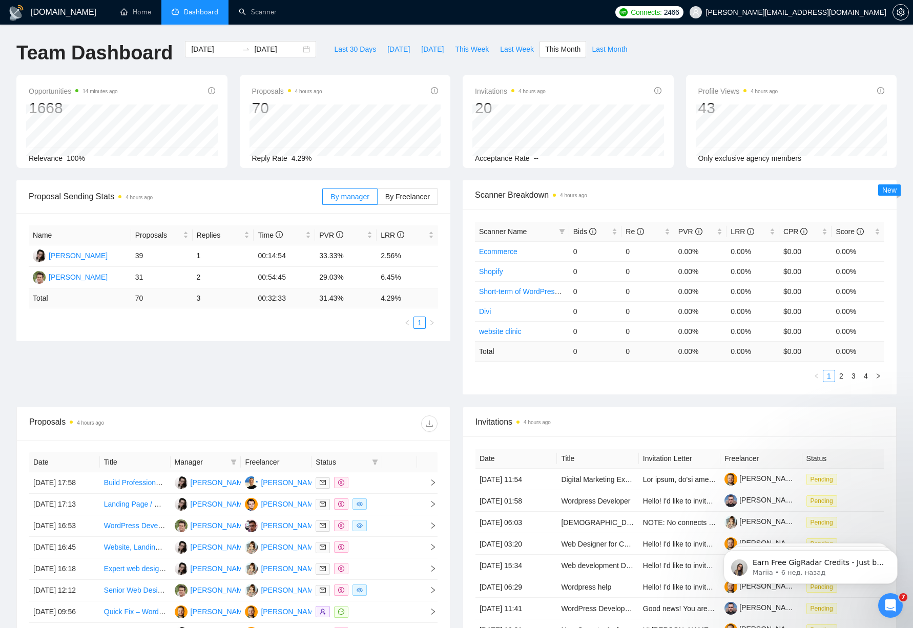
click at [464, 403] on div "Proposal Sending Stats 4 hours ago By manager By Freelancer Name Proposals Repl…" at bounding box center [456, 293] width 893 height 227
click at [804, 58] on div "Team Dashboard [DATE] [DATE] Last 30 Days [DATE] [DATE] This Week Last Week Thi…" at bounding box center [456, 58] width 893 height 34
click at [696, 179] on div "Opportunities 16 minutes ago 1668 Relevance 100% Proposals 4 hours ago 70 [DATE…" at bounding box center [456, 128] width 893 height 106
click at [674, 62] on div "Team Dashboard [DATE] [DATE] Last 30 Days [DATE] [DATE] This Week Last Week Thi…" at bounding box center [456, 58] width 893 height 34
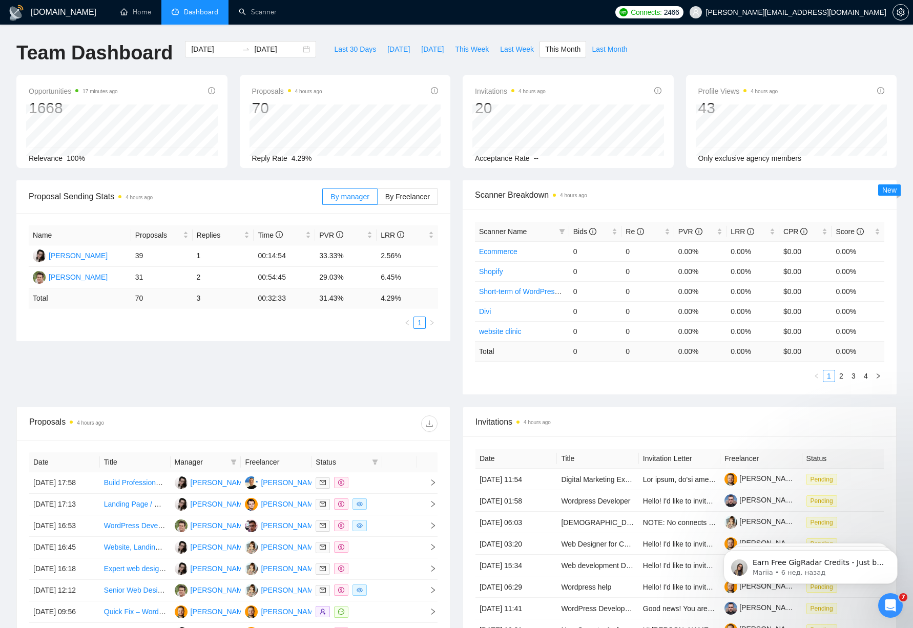
click at [678, 61] on div "Team Dashboard [DATE] [DATE] Last 30 Days [DATE] [DATE] This Week Last Week Thi…" at bounding box center [456, 58] width 893 height 34
click at [670, 57] on div "Team Dashboard [DATE] [DATE] Last 30 Days [DATE] [DATE] This Week Last Week Thi…" at bounding box center [456, 58] width 893 height 34
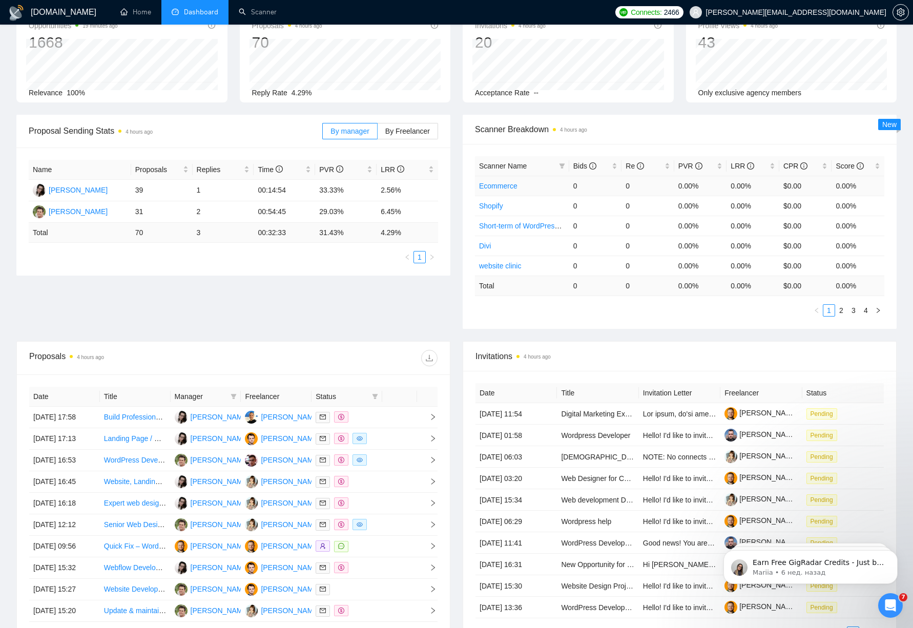
scroll to position [66, 0]
